Goal: Find specific page/section

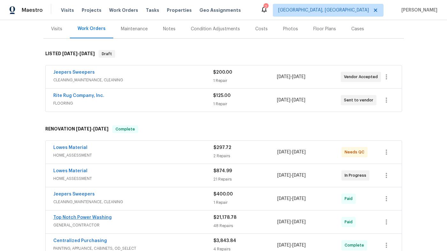
scroll to position [61, 0]
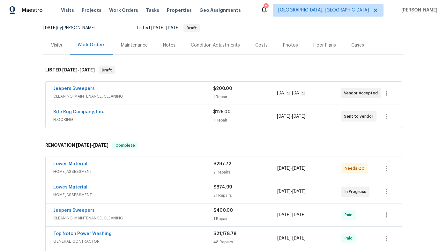
click at [128, 91] on div "Jeepers Sweepers" at bounding box center [133, 90] width 160 height 8
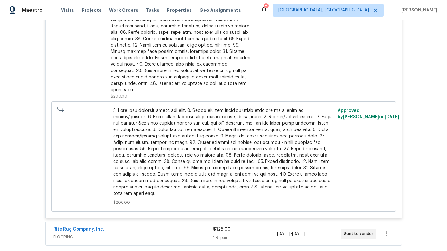
scroll to position [298, 0]
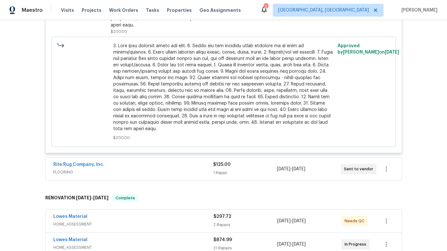
click at [136, 162] on div "Rite Rug Company, Inc." at bounding box center [133, 166] width 160 height 8
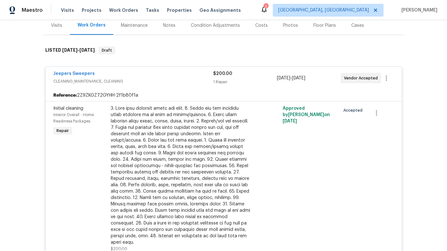
scroll to position [83, 0]
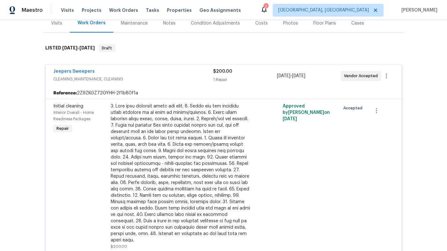
click at [191, 73] on div "Jeepers Sweepers" at bounding box center [133, 72] width 160 height 8
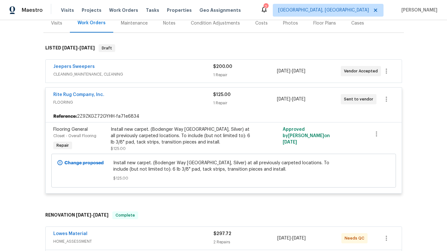
click at [183, 104] on span "FLOORING" at bounding box center [133, 102] width 160 height 6
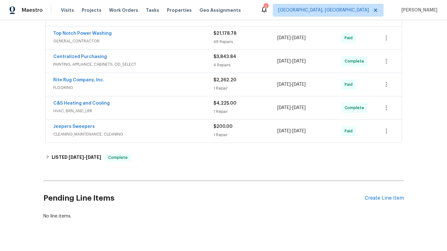
scroll to position [261, 0]
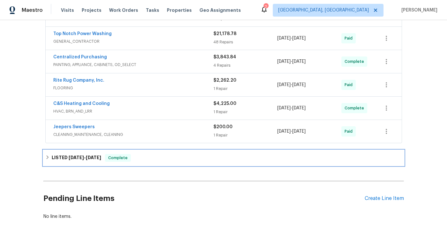
click at [146, 162] on div "LISTED [DATE] - [DATE] Complete" at bounding box center [223, 157] width 361 height 15
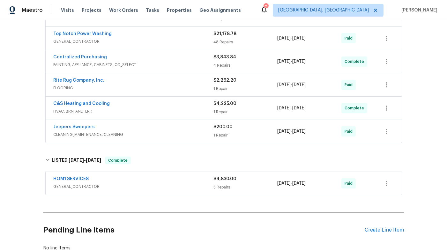
click at [152, 185] on span "GENERAL_CONTRACTOR" at bounding box center [133, 187] width 160 height 6
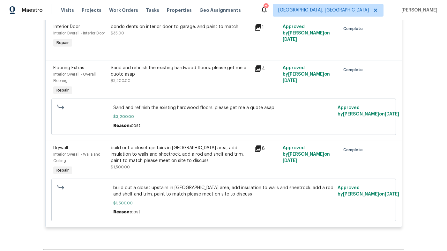
scroll to position [552, 0]
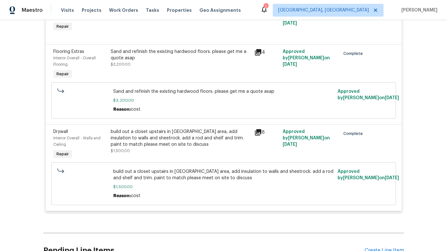
click at [259, 134] on icon at bounding box center [258, 133] width 8 height 8
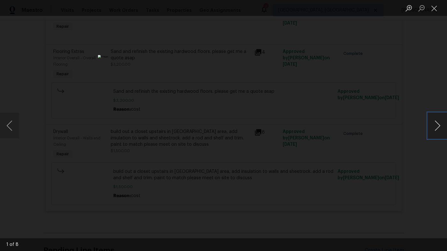
click at [436, 130] on button "Next image" at bounding box center [437, 126] width 19 height 26
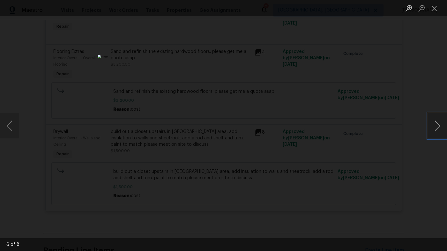
click at [436, 130] on button "Next image" at bounding box center [437, 126] width 19 height 26
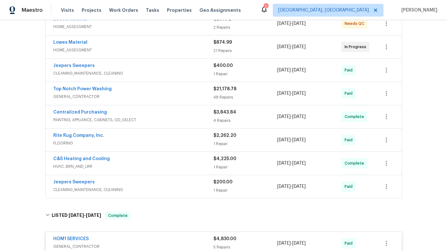
scroll to position [0, 0]
